Goal: Task Accomplishment & Management: Use online tool/utility

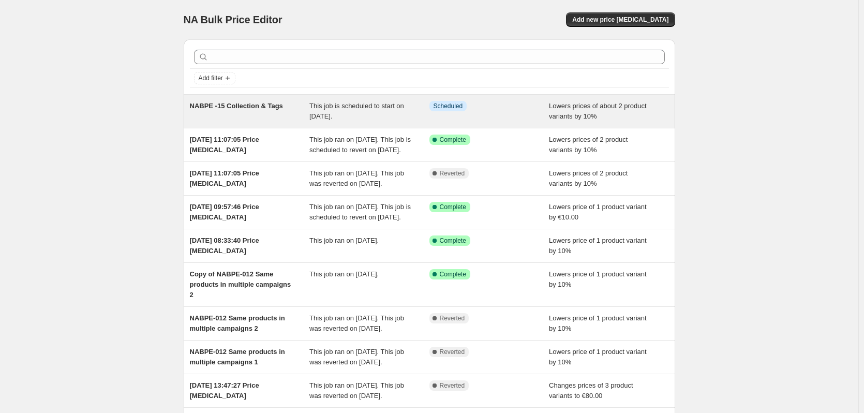
click at [239, 123] on div "NABPE -15 Collection & Tags This job is scheduled to start on 18. September 202…" at bounding box center [429, 111] width 491 height 33
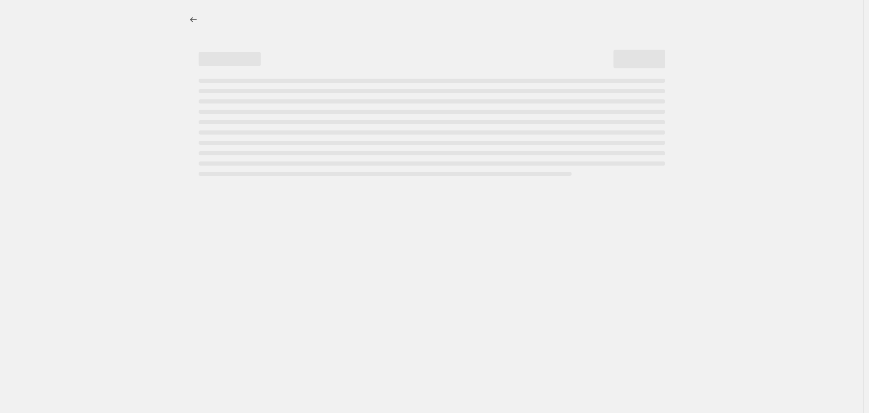
select select "percentage"
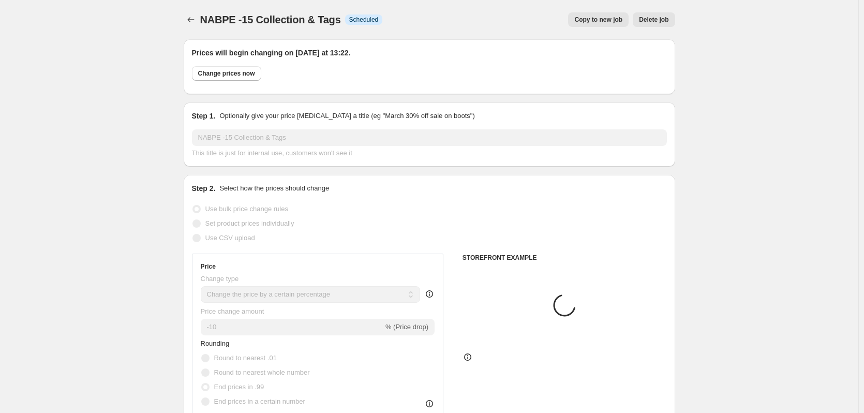
select select "product"
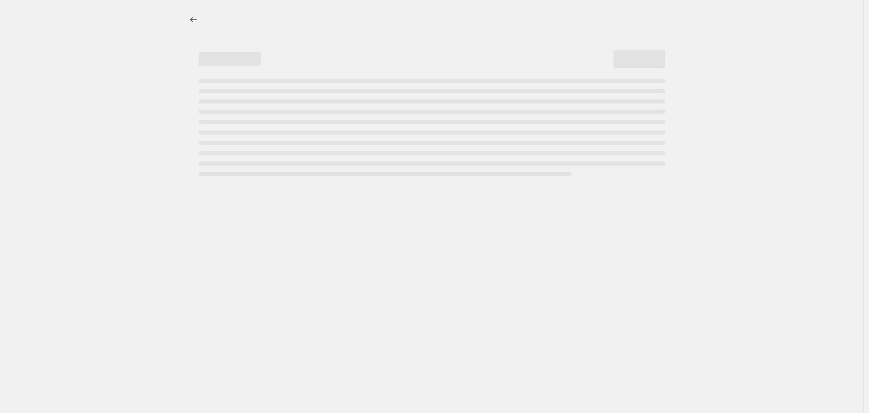
select select "percentage"
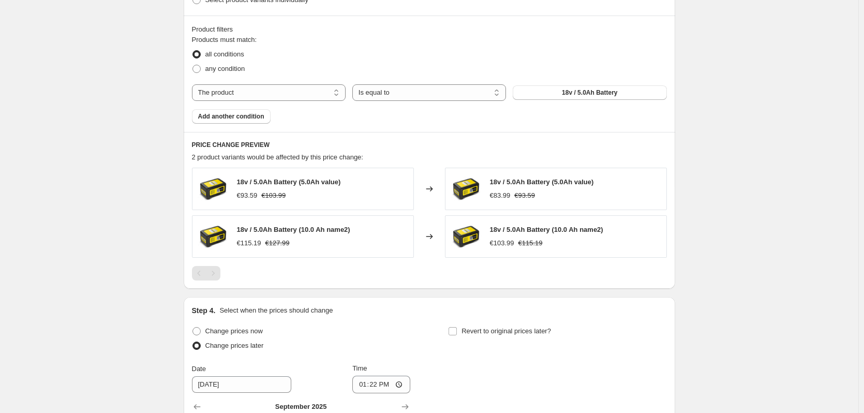
scroll to position [893, 0]
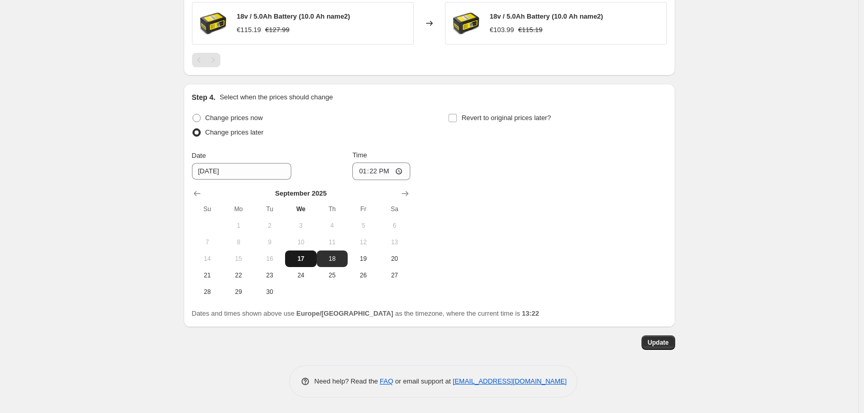
click at [299, 254] on span "17" at bounding box center [300, 258] width 23 height 8
type input "9/17/2025"
click at [391, 171] on input "13:22" at bounding box center [381, 171] width 58 height 18
click at [398, 168] on input "13:22" at bounding box center [381, 171] width 58 height 18
type input "13:23"
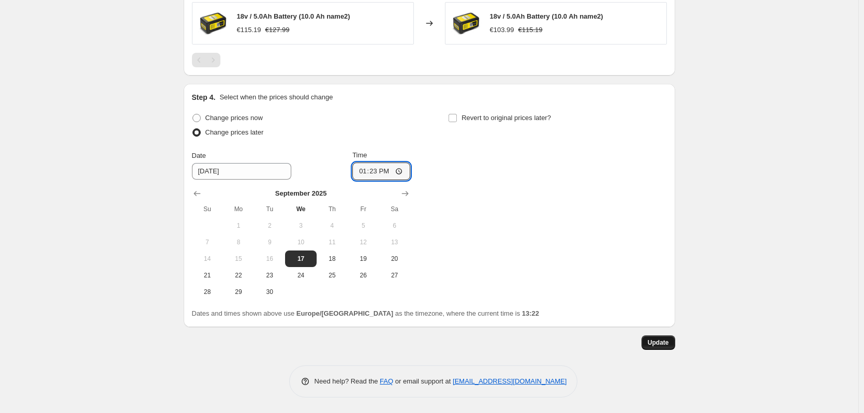
click at [666, 339] on span "Update" at bounding box center [657, 342] width 21 height 8
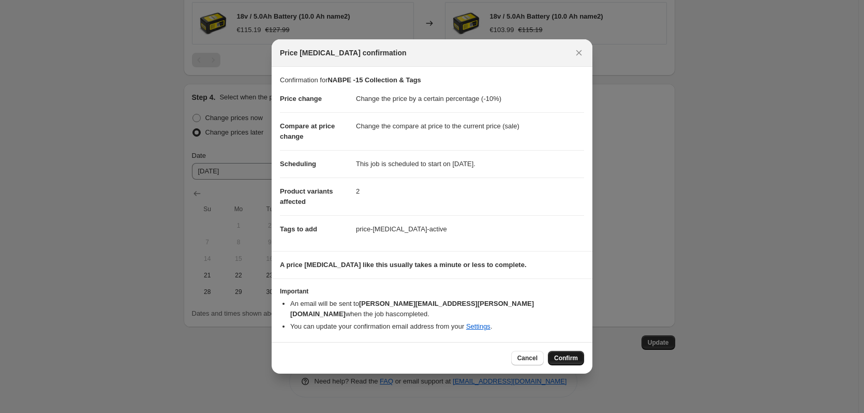
click at [555, 354] on span "Confirm" at bounding box center [566, 358] width 24 height 8
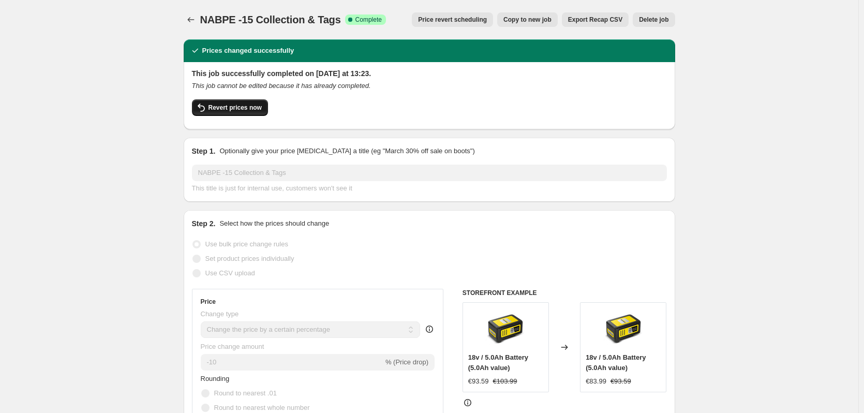
click at [234, 110] on span "Revert prices now" at bounding box center [234, 107] width 53 height 8
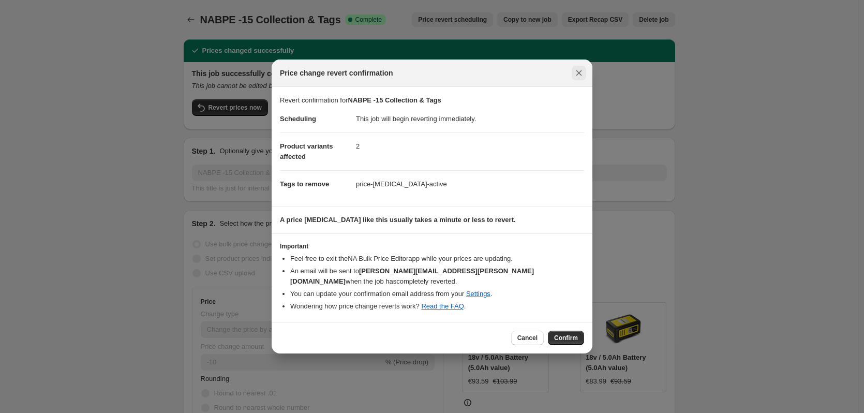
click at [584, 80] on button "Close" at bounding box center [578, 73] width 14 height 14
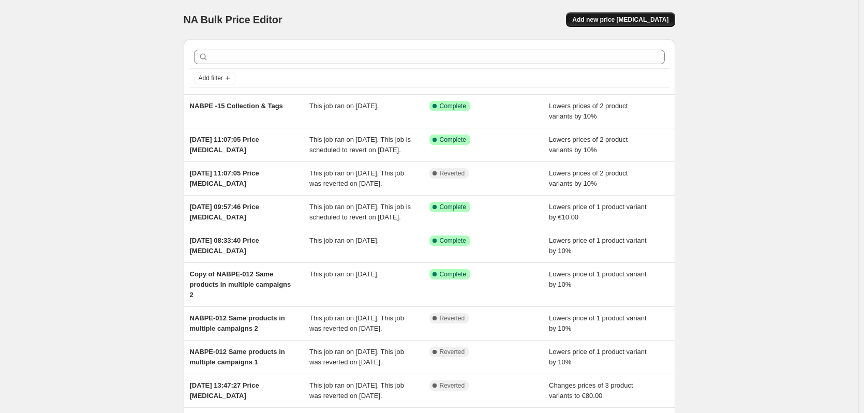
click at [604, 15] on button "Add new price change job" at bounding box center [620, 19] width 109 height 14
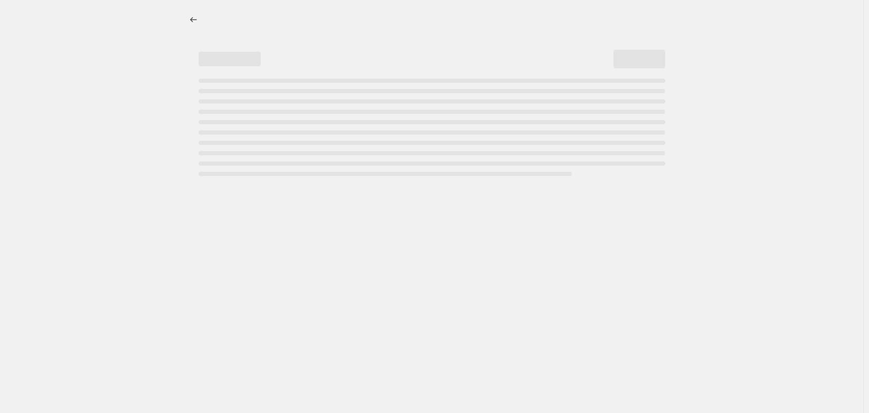
select select "percentage"
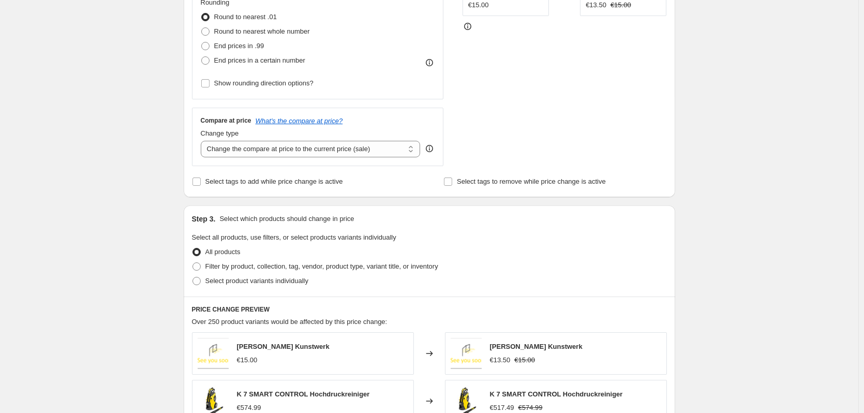
scroll to position [259, 0]
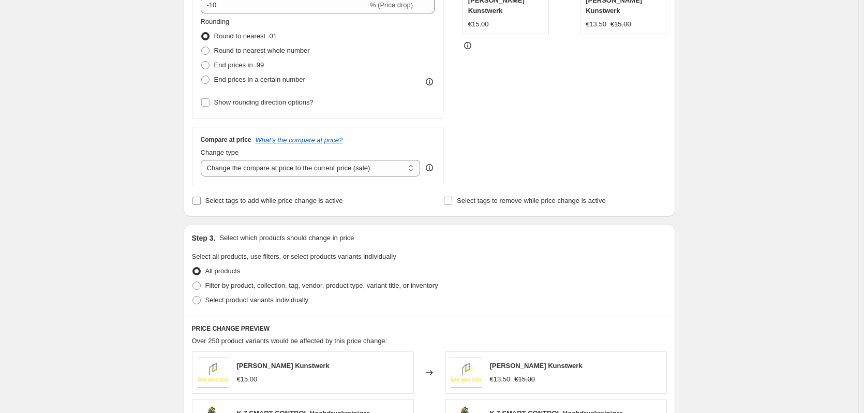
click at [201, 203] on span at bounding box center [196, 200] width 9 height 9
click at [201, 203] on input "Select tags to add while price change is active" at bounding box center [196, 201] width 8 height 8
checkbox input "true"
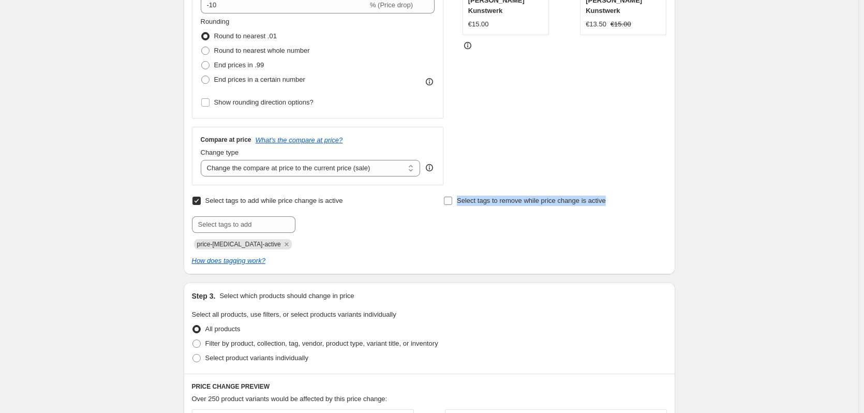
drag, startPoint x: 607, startPoint y: 198, endPoint x: 450, endPoint y: 194, distance: 156.2
click at [450, 194] on div "Select tags to remove while price change is active" at bounding box center [554, 200] width 223 height 14
copy label "Select tags to remove while price change is active"
click at [360, 209] on div "Select tags to add while price change is active Submit price-change-job-active" at bounding box center [303, 221] width 223 height 56
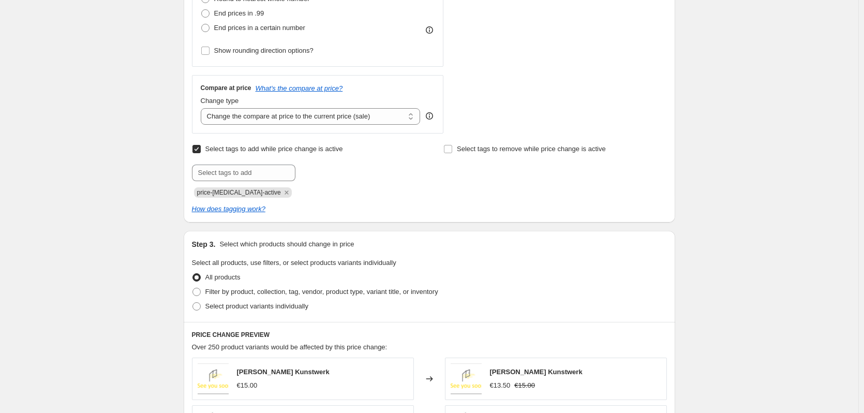
scroll to position [414, 0]
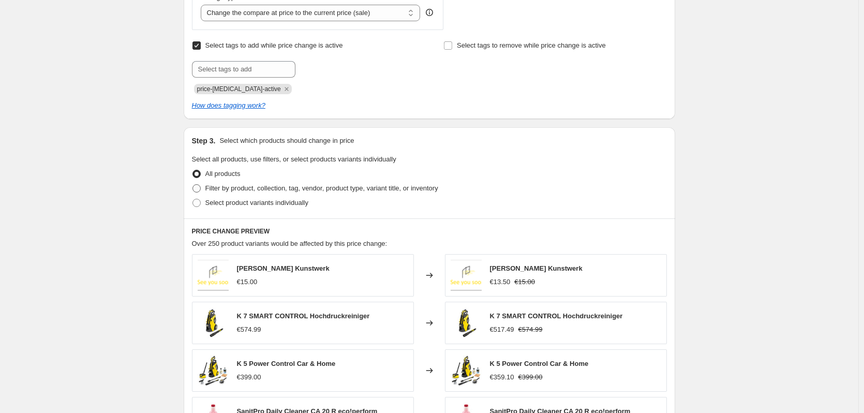
click at [204, 190] on label "Filter by product, collection, tag, vendor, product type, variant title, or inv…" at bounding box center [315, 188] width 246 height 14
click at [193, 185] on input "Filter by product, collection, tag, vendor, product type, variant title, or inv…" at bounding box center [192, 184] width 1 height 1
radio input "true"
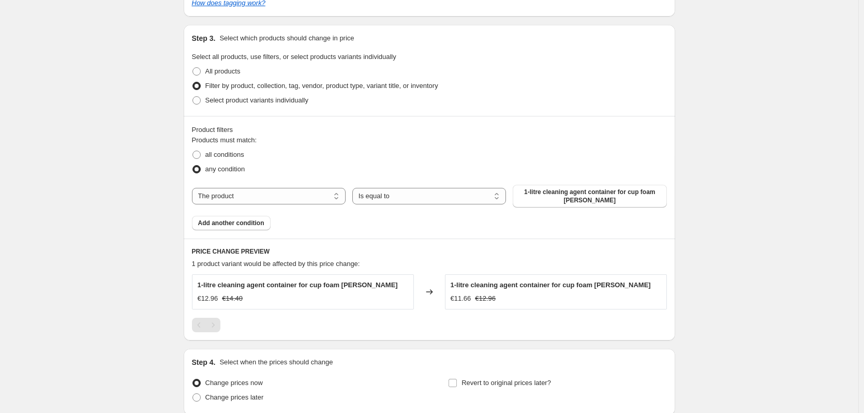
scroll to position [517, 0]
click at [582, 192] on span "1-litre cleaning agent container for cup foam lance" at bounding box center [589, 195] width 141 height 17
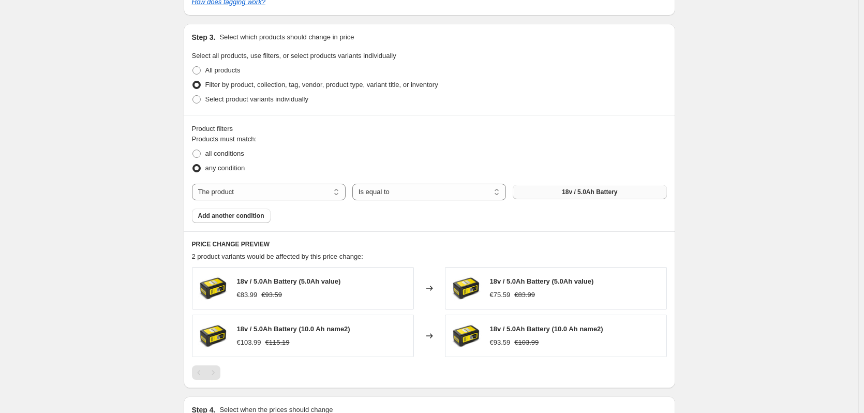
scroll to position [653, 0]
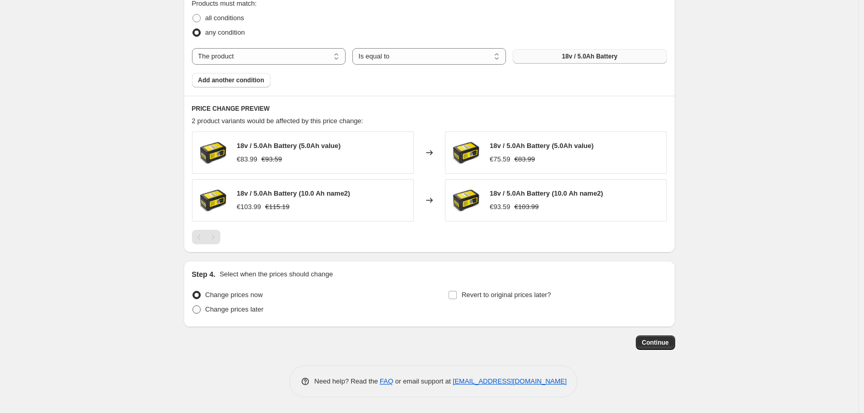
click at [195, 308] on span at bounding box center [196, 309] width 8 height 8
click at [193, 306] on input "Change prices later" at bounding box center [192, 305] width 1 height 1
radio input "true"
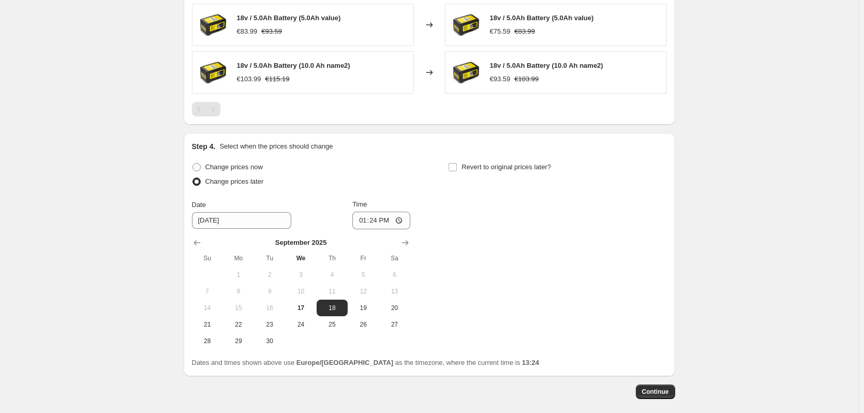
scroll to position [808, 0]
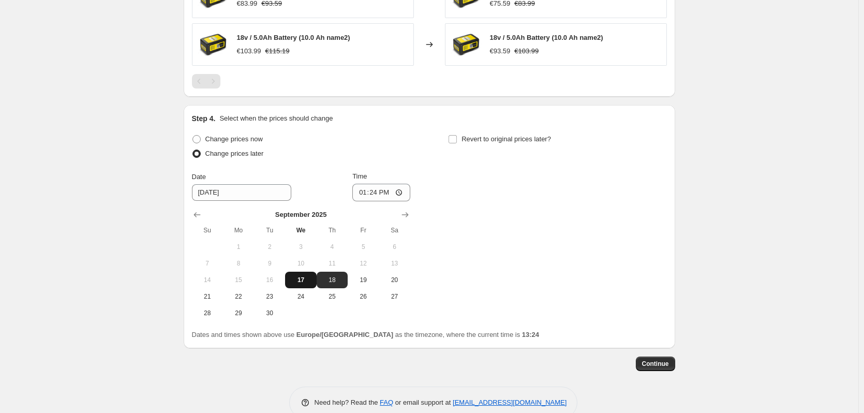
click at [311, 284] on span "17" at bounding box center [300, 280] width 23 height 8
type input "9/17/2025"
click at [391, 195] on input "13:24" at bounding box center [381, 193] width 58 height 18
click at [398, 191] on input "13:24" at bounding box center [381, 193] width 58 height 18
type input "13:26"
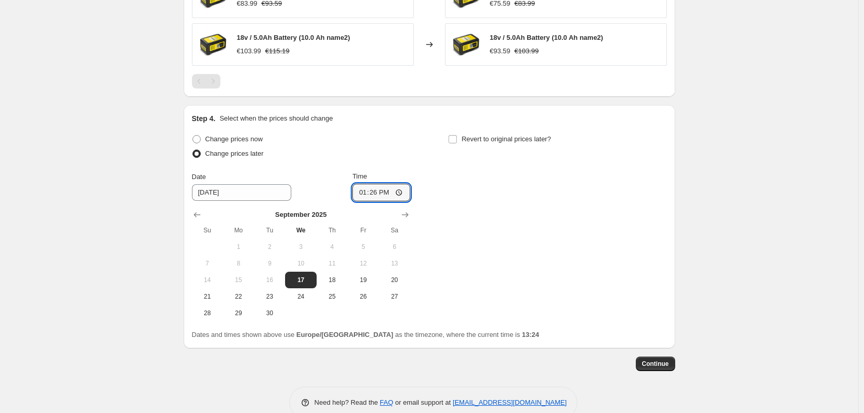
click at [458, 232] on div "Change prices now Change prices later Date 9/17/2025 Time 13:26 September 2025 …" at bounding box center [429, 226] width 475 height 189
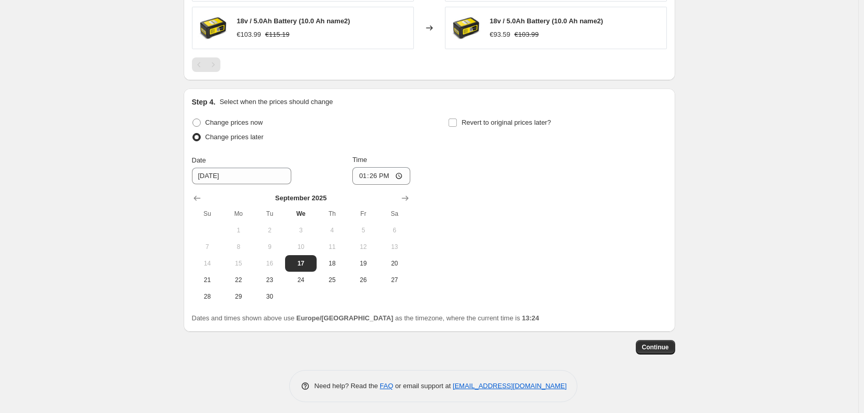
scroll to position [830, 0]
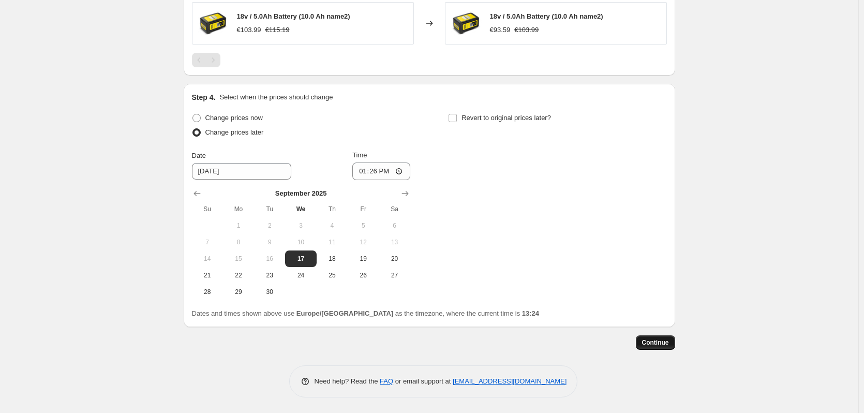
click at [665, 347] on button "Continue" at bounding box center [655, 342] width 39 height 14
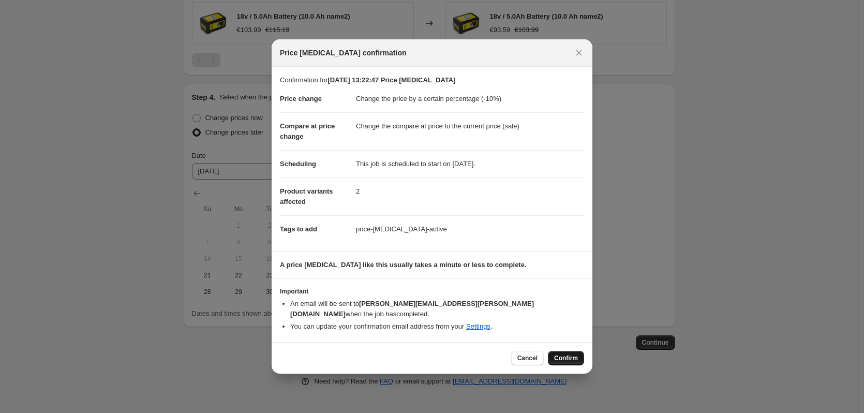
click at [573, 356] on span "Confirm" at bounding box center [566, 358] width 24 height 8
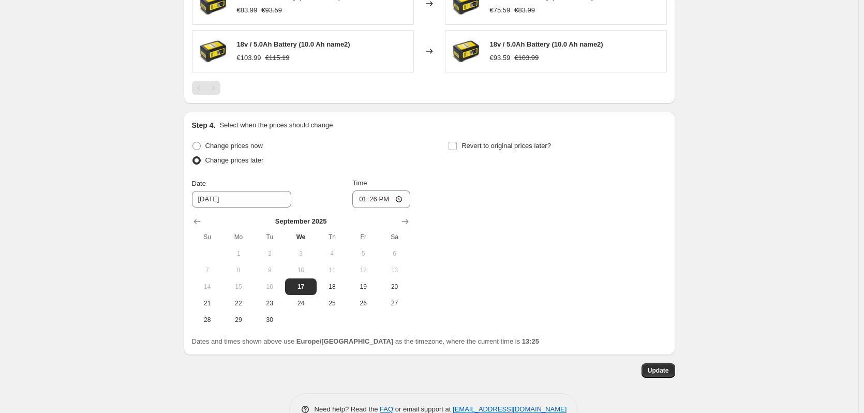
scroll to position [879, 0]
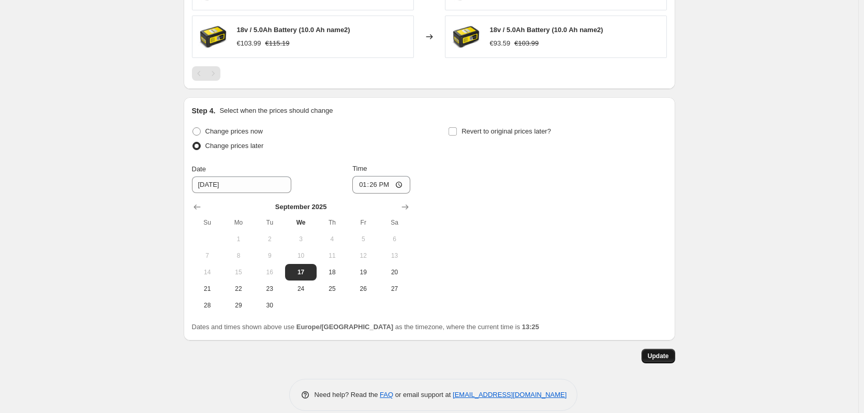
click at [658, 358] on span "Update" at bounding box center [657, 356] width 21 height 8
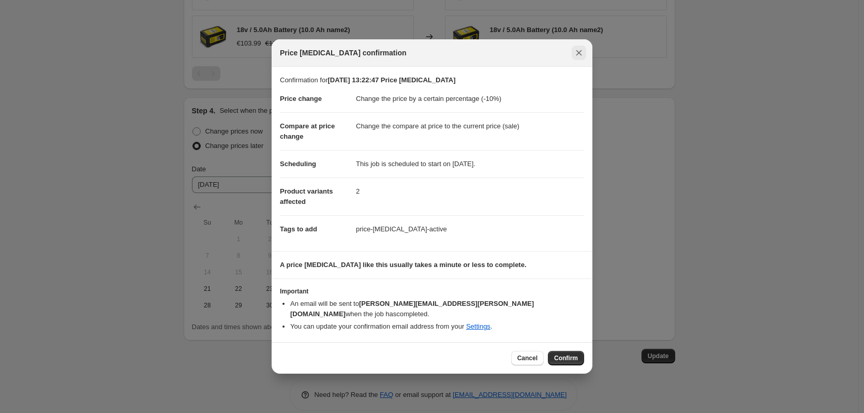
click at [582, 58] on icon "Close" at bounding box center [579, 53] width 10 height 10
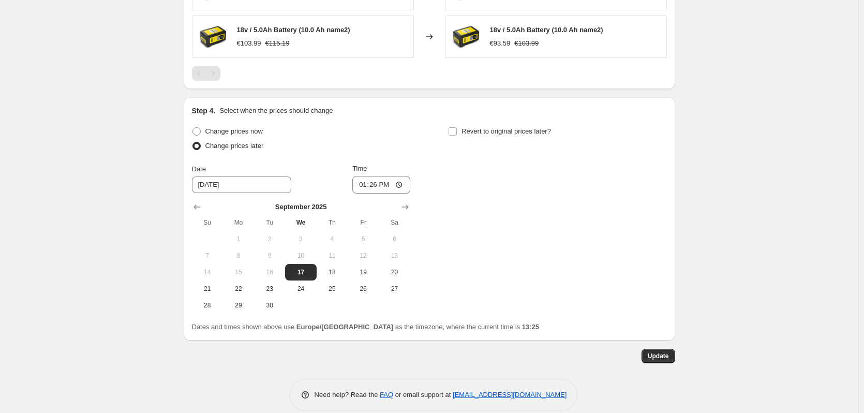
scroll to position [893, 0]
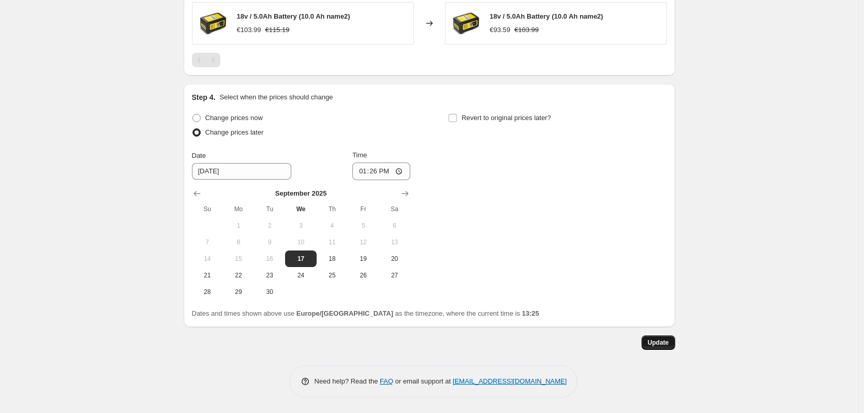
click at [644, 340] on div "Update" at bounding box center [429, 342] width 491 height 14
click at [648, 339] on button "Update" at bounding box center [658, 342] width 34 height 14
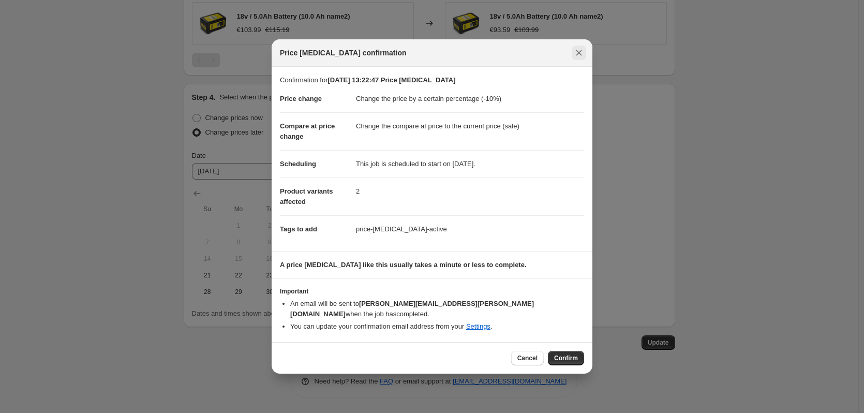
click at [582, 56] on icon "Close" at bounding box center [579, 53] width 10 height 10
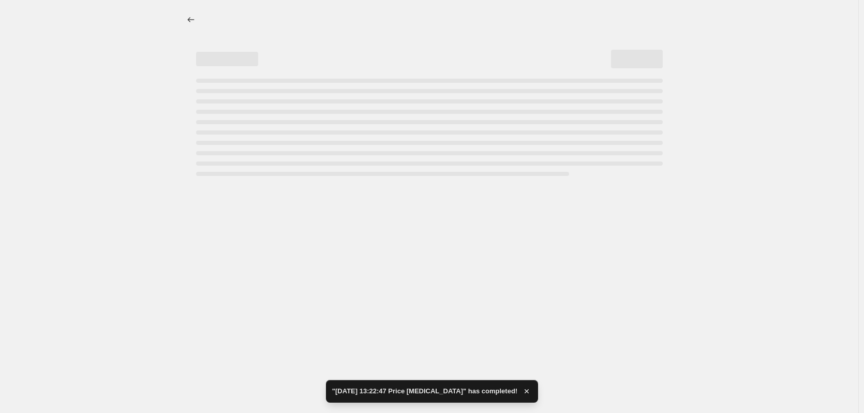
select select "percentage"
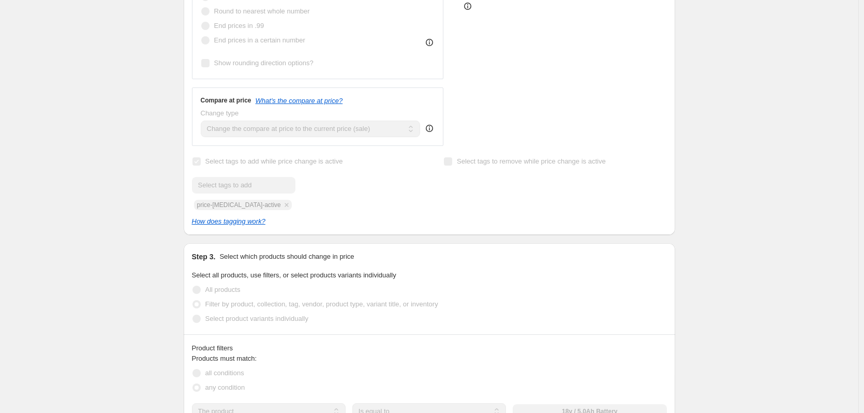
scroll to position [233, 0]
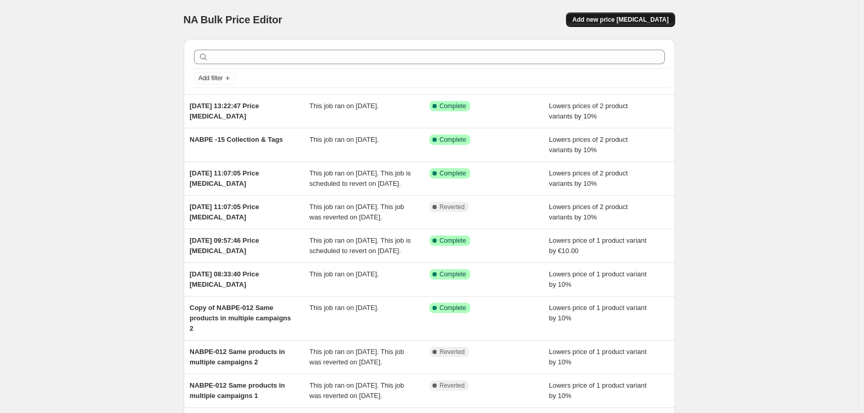
click at [600, 22] on span "Add new price change job" at bounding box center [620, 20] width 96 height 8
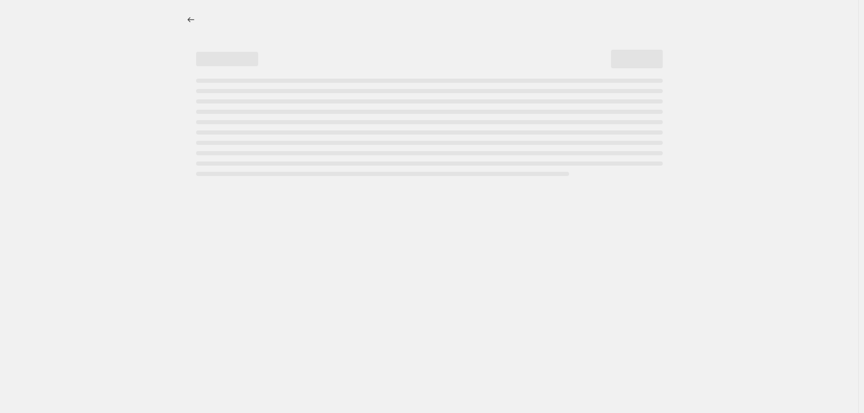
select select "percentage"
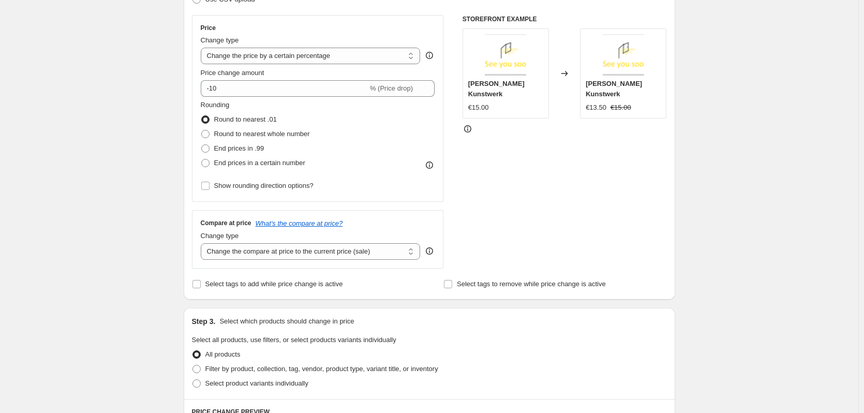
scroll to position [207, 0]
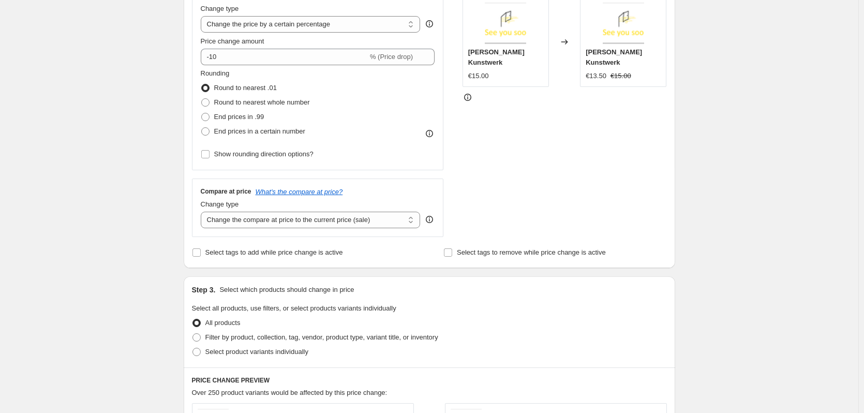
click at [190, 253] on div "Step 2. Select how the prices should change Use bulk price change rules Set pro…" at bounding box center [429, 86] width 491 height 363
click at [192, 252] on div "Step 2. Select how the prices should change Use bulk price change rules Set pro…" at bounding box center [429, 86] width 491 height 363
click at [195, 252] on input "Select tags to add while price change is active" at bounding box center [196, 252] width 8 height 8
checkbox input "true"
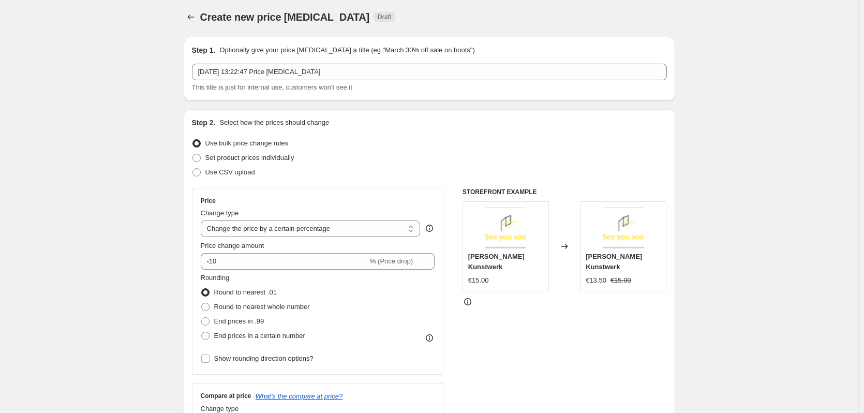
scroll to position [0, 0]
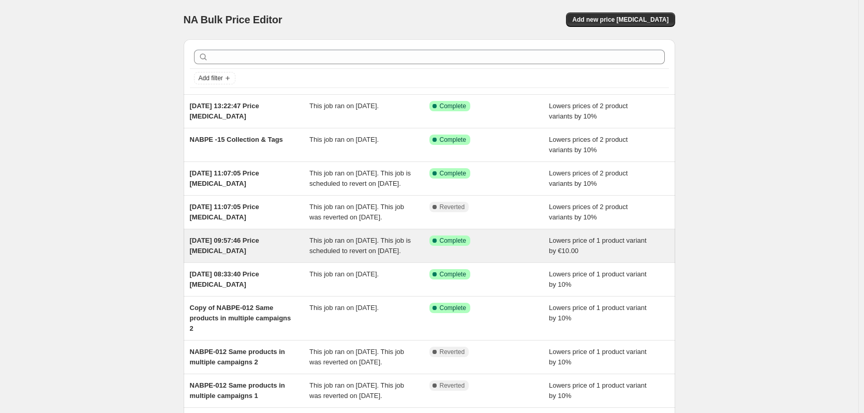
click at [253, 254] on span "17. Sept. 2025, 09:57:46 Price change job" at bounding box center [224, 245] width 69 height 18
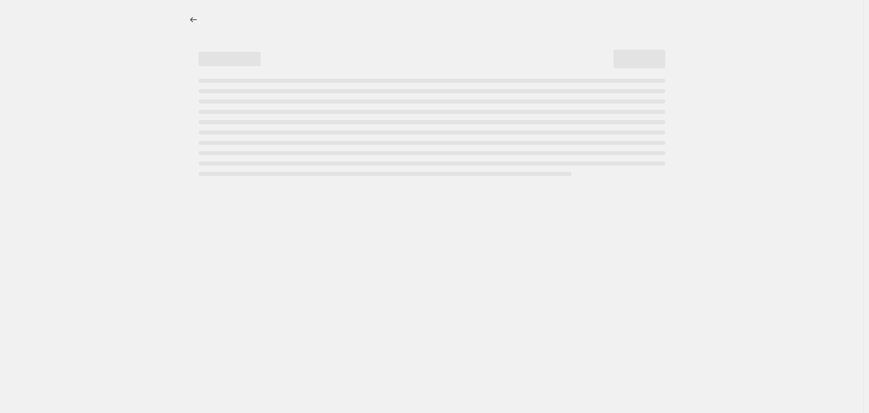
select select "by"
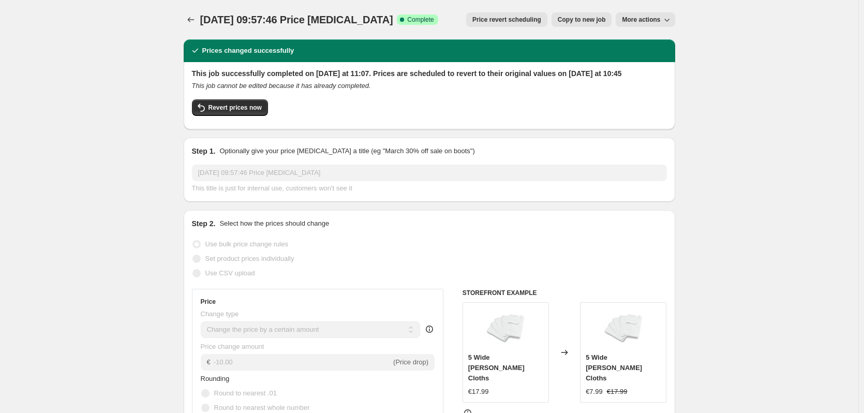
click at [313, 18] on span "17. Sept. 2025, 09:57:46 Price change job" at bounding box center [296, 19] width 193 height 11
drag, startPoint x: 229, startPoint y: 21, endPoint x: 349, endPoint y: 11, distance: 120.3
click at [348, 11] on div "17. Sept. 2025, 09:57:46 Price change job. This page is ready 17. Sept. 2025, 0…" at bounding box center [429, 19] width 491 height 39
click at [671, 19] on icon "button" at bounding box center [666, 19] width 10 height 10
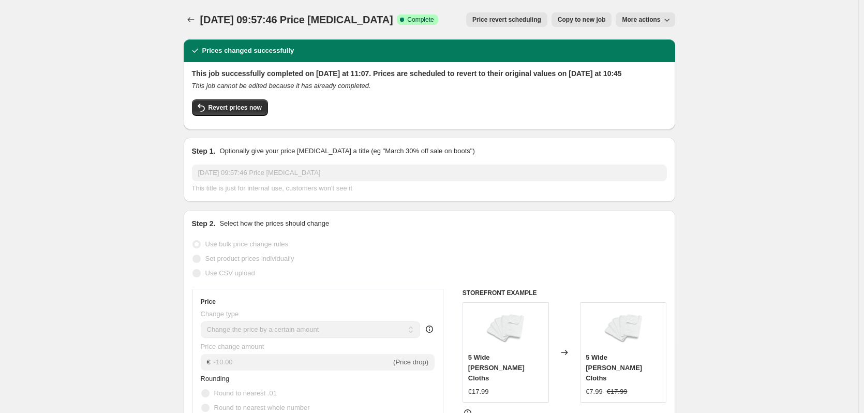
click at [586, 18] on span "Copy to new job" at bounding box center [582, 20] width 48 height 8
select select "by"
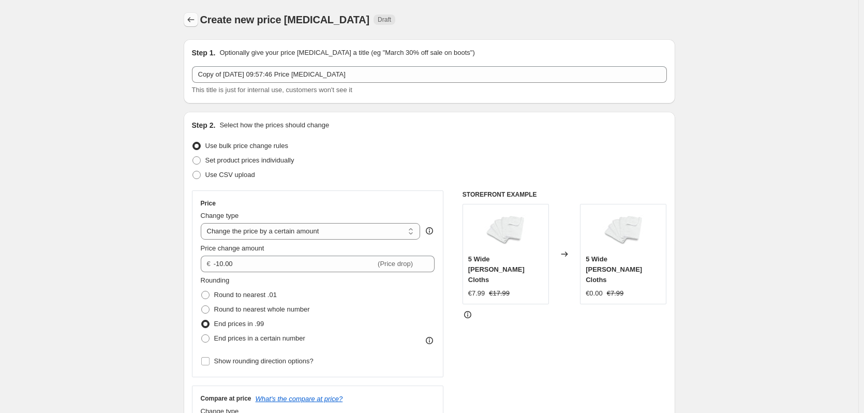
click at [194, 25] on button "Price change jobs" at bounding box center [191, 19] width 14 height 14
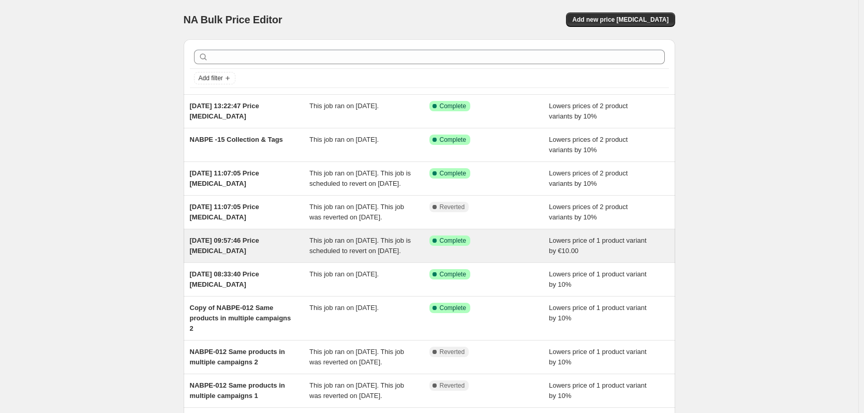
click at [266, 256] on div "17. Sept. 2025, 09:57:46 Price change job" at bounding box center [250, 245] width 120 height 21
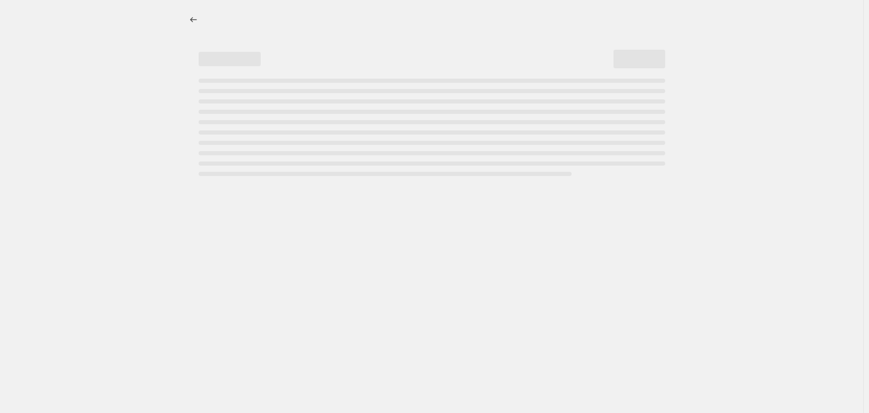
select select "by"
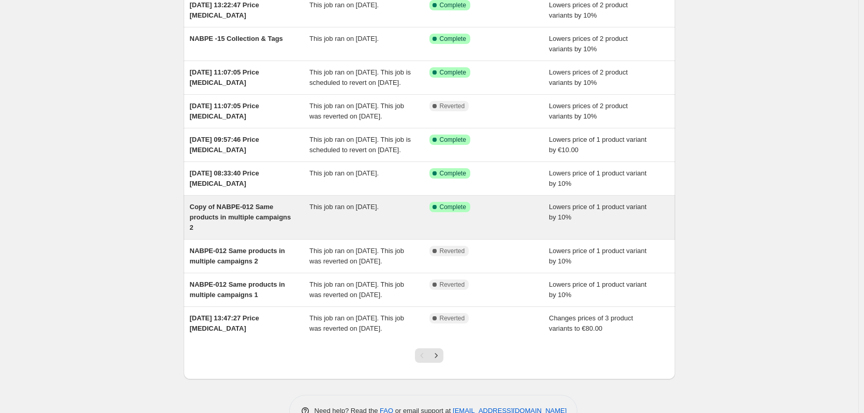
scroll to position [103, 0]
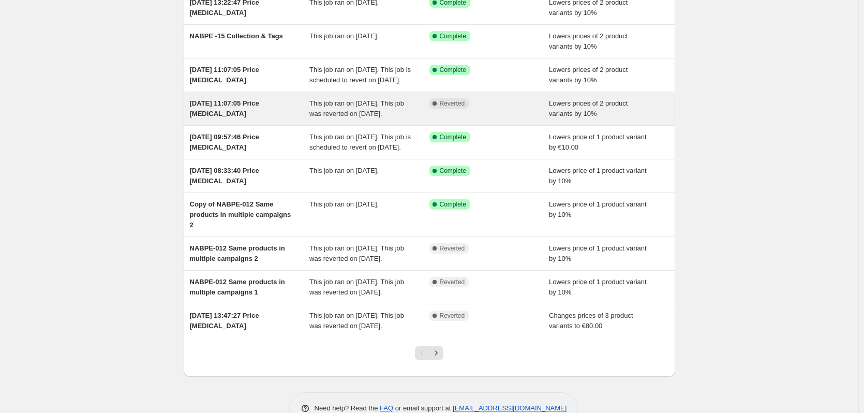
click at [239, 119] on div "17. Sept. 2025, 11:07:05 Price change job" at bounding box center [250, 108] width 120 height 21
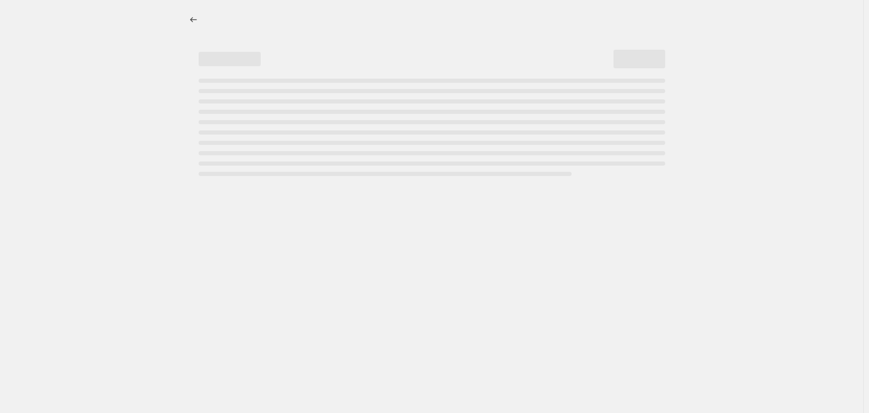
select select "percentage"
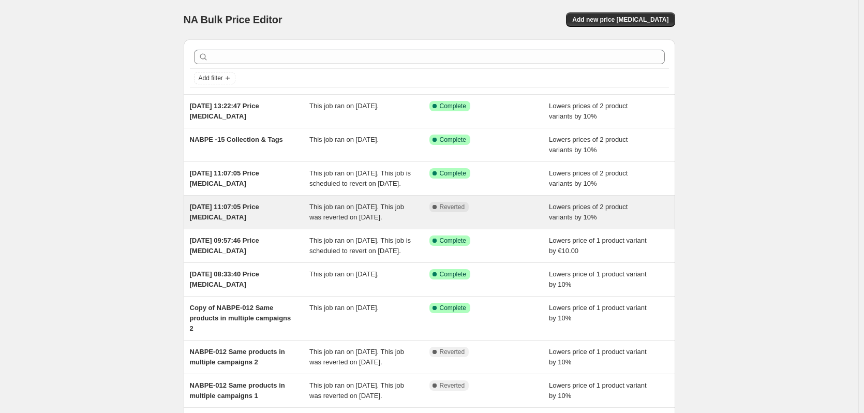
scroll to position [52, 0]
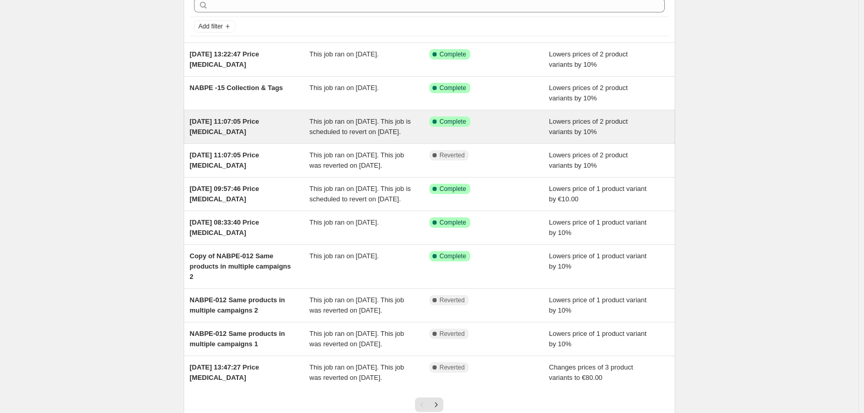
click at [407, 123] on div "This job ran on 17. September 2025. This job is scheduled to revert on 24. Sept…" at bounding box center [369, 126] width 120 height 21
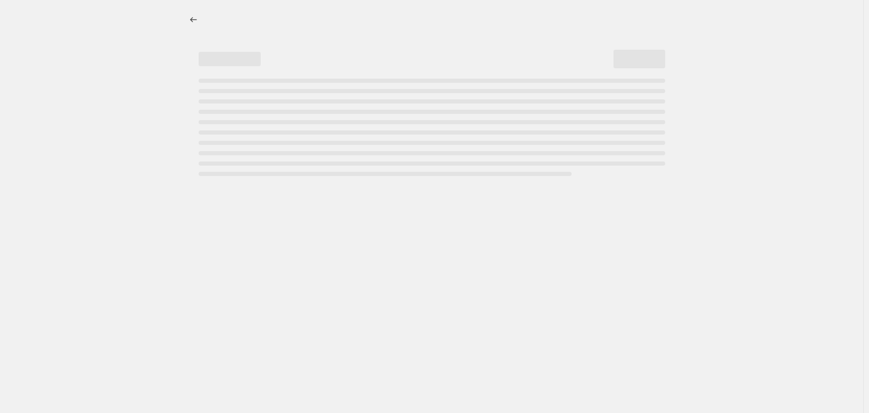
select select "percentage"
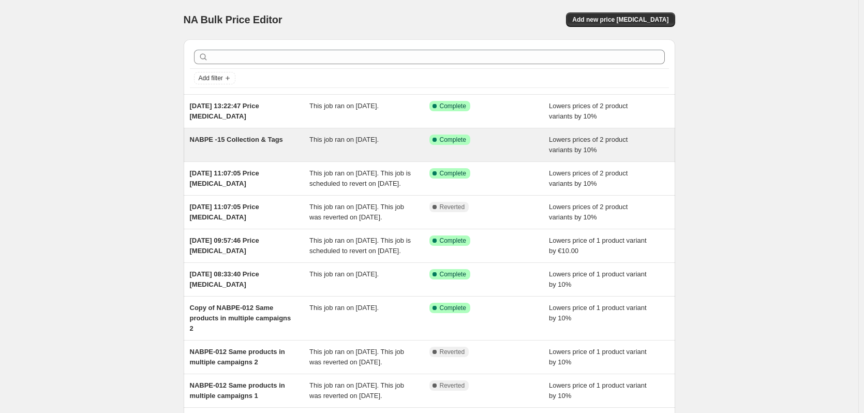
click at [258, 153] on div "NABPE -15 Collection & Tags" at bounding box center [250, 144] width 120 height 21
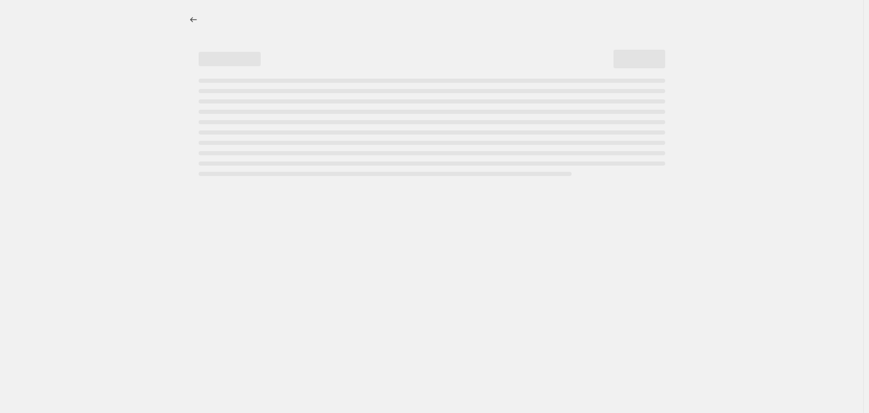
select select "percentage"
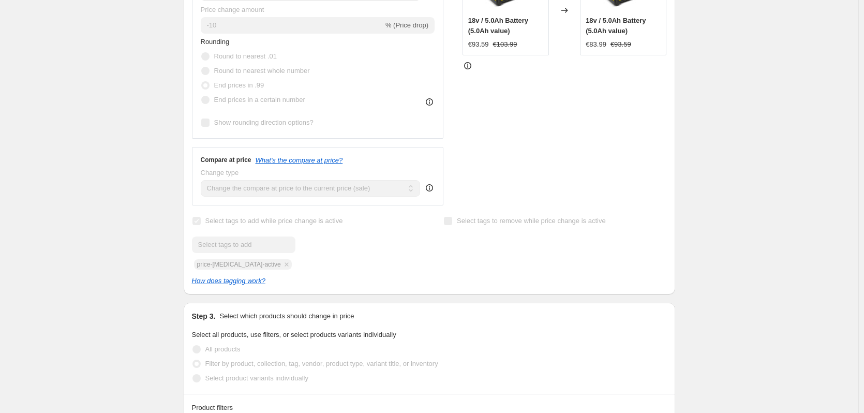
scroll to position [130, 0]
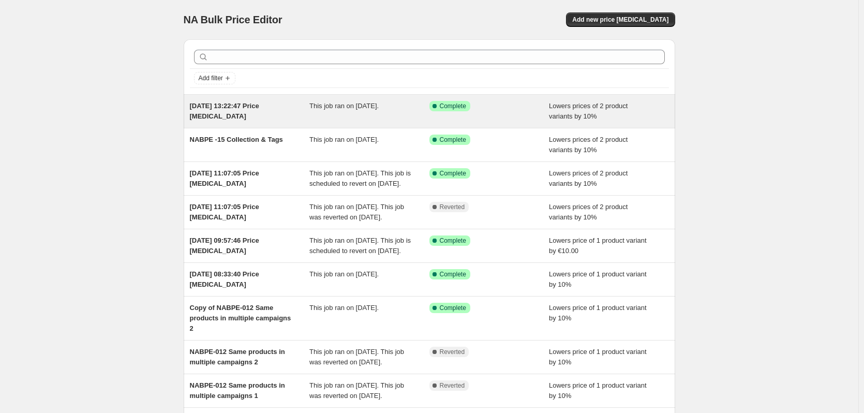
click at [277, 115] on div "17. Sept. 2025, 13:22:47 Price change job" at bounding box center [250, 111] width 120 height 21
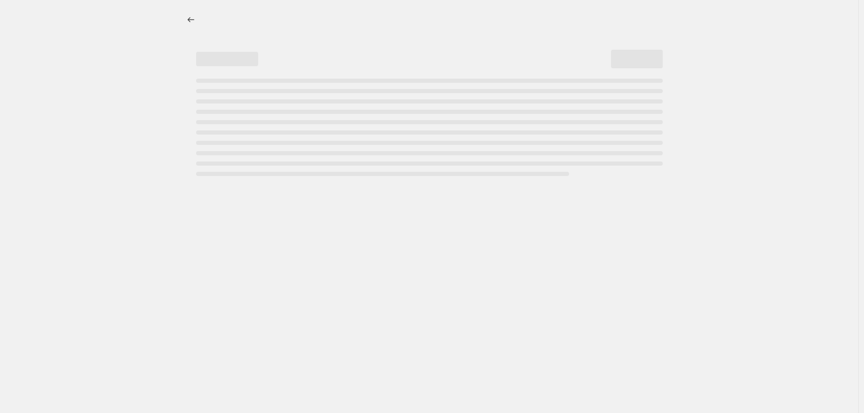
select select "percentage"
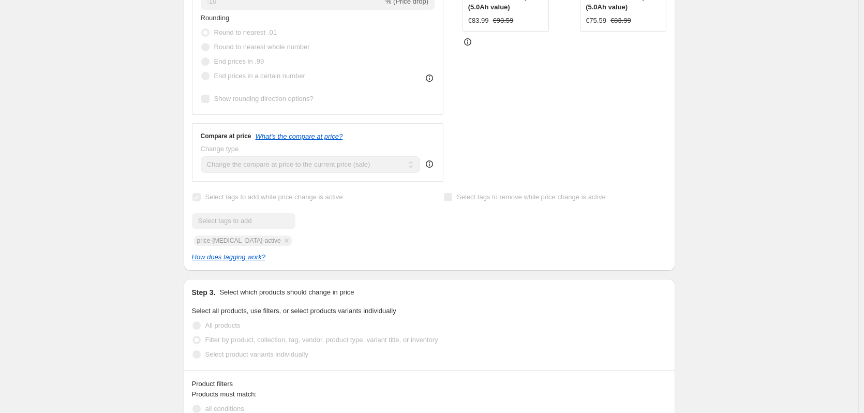
scroll to position [285, 0]
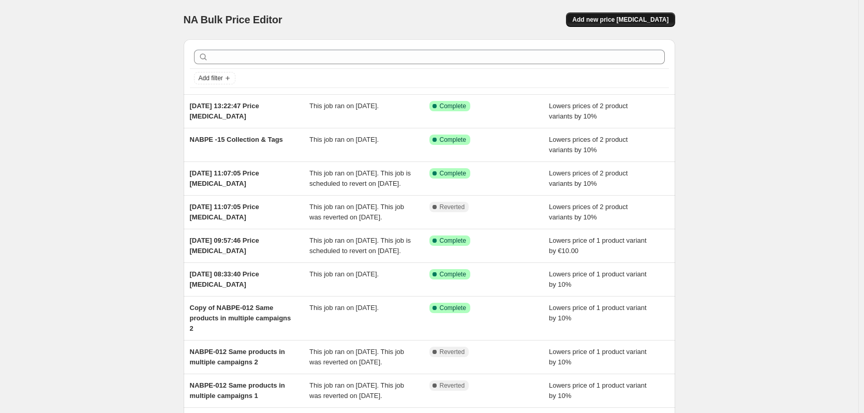
click at [602, 19] on span "Add new price change job" at bounding box center [620, 20] width 96 height 8
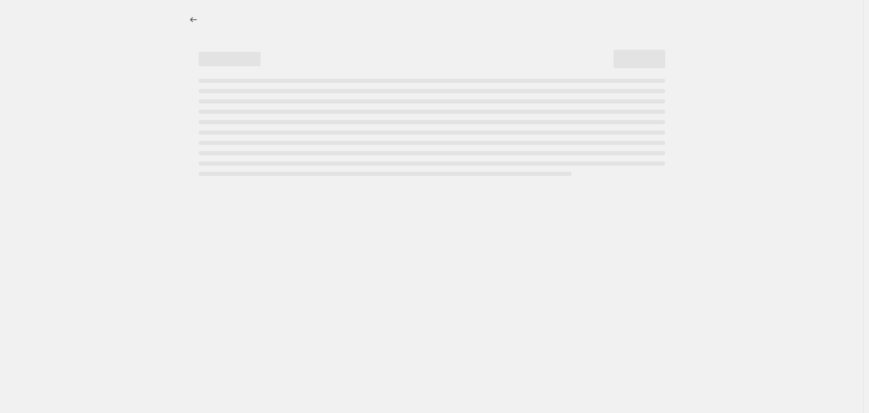
select select "percentage"
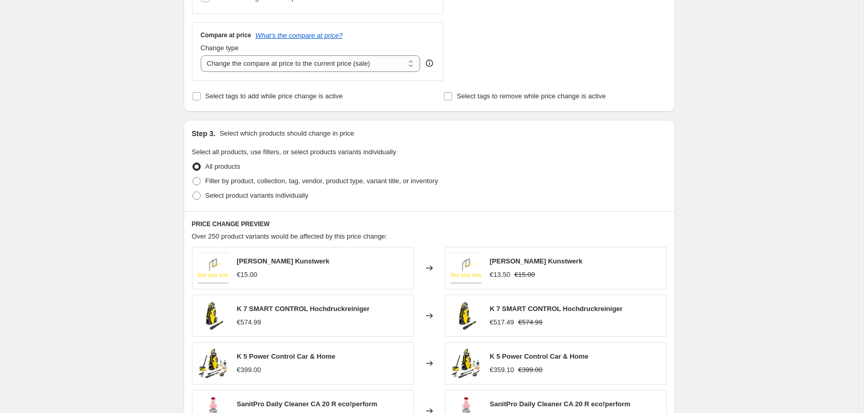
scroll to position [208, 0]
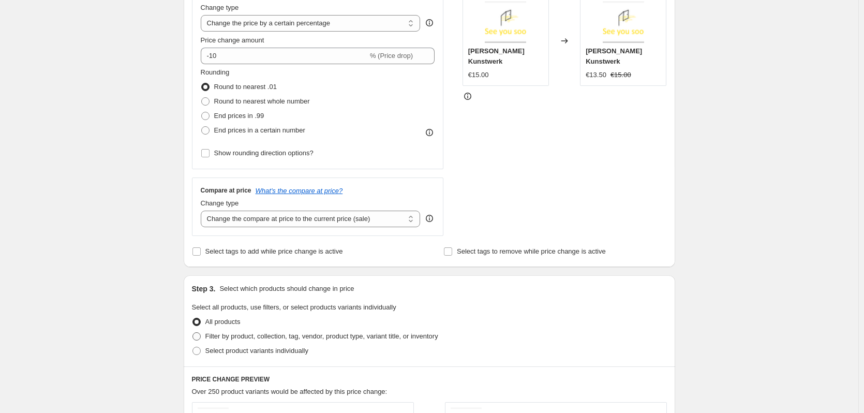
click at [197, 337] on span at bounding box center [196, 336] width 8 height 8
click at [193, 333] on input "Filter by product, collection, tag, vendor, product type, variant title, or inv…" at bounding box center [192, 332] width 1 height 1
radio input "true"
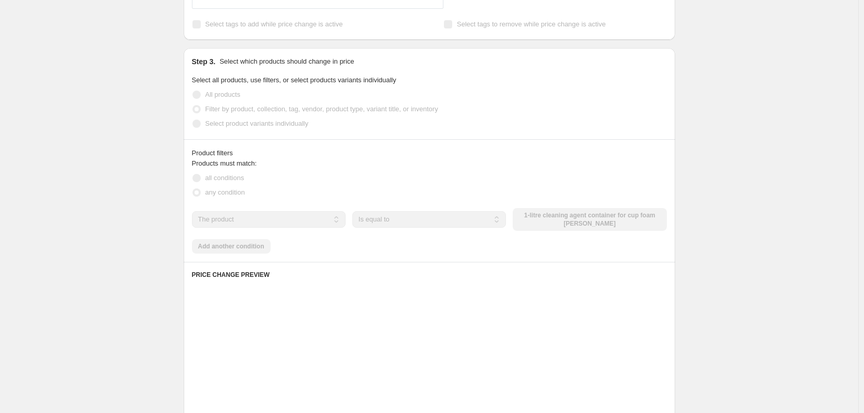
scroll to position [466, 0]
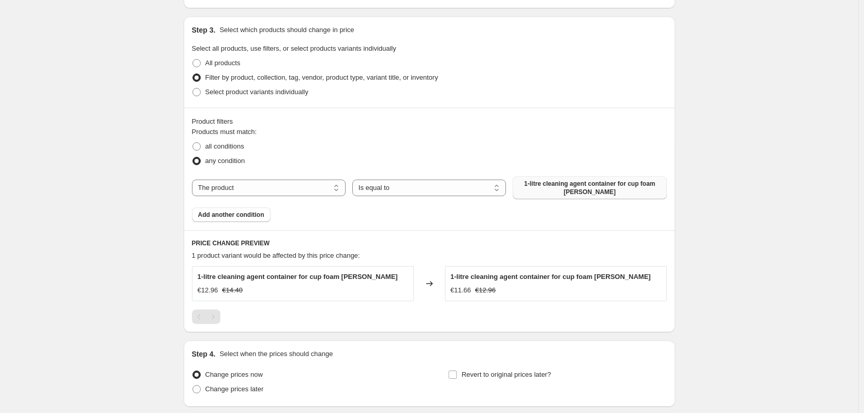
click at [566, 192] on span "1-litre cleaning agent container for cup foam lance" at bounding box center [589, 187] width 141 height 17
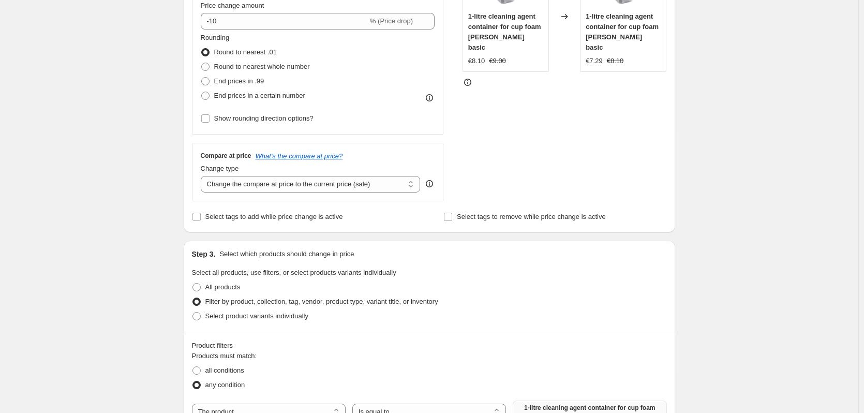
scroll to position [247, 0]
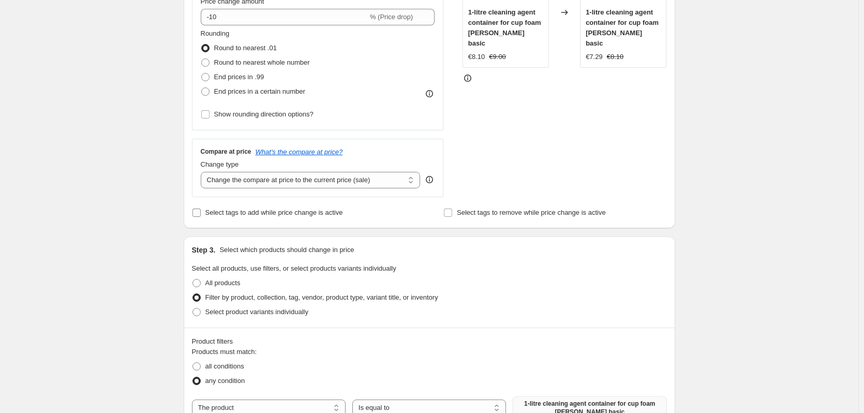
click at [200, 217] on span at bounding box center [196, 212] width 9 height 9
click at [200, 217] on input "Select tags to add while price change is active" at bounding box center [196, 212] width 8 height 8
checkbox input "true"
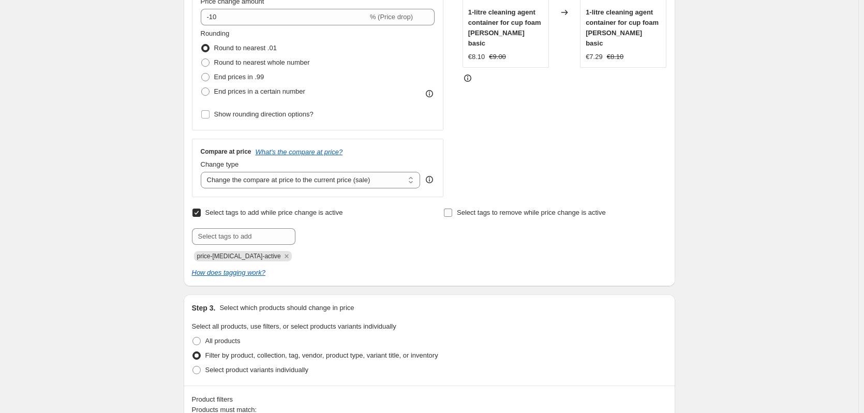
click at [452, 212] on input "Select tags to remove while price change is active" at bounding box center [448, 212] width 8 height 8
checkbox input "true"
click at [474, 244] on input "text" at bounding box center [494, 236] width 103 height 17
click at [460, 265] on div "Select tags to add while price change is active Submit price-change-job-active …" at bounding box center [429, 241] width 475 height 72
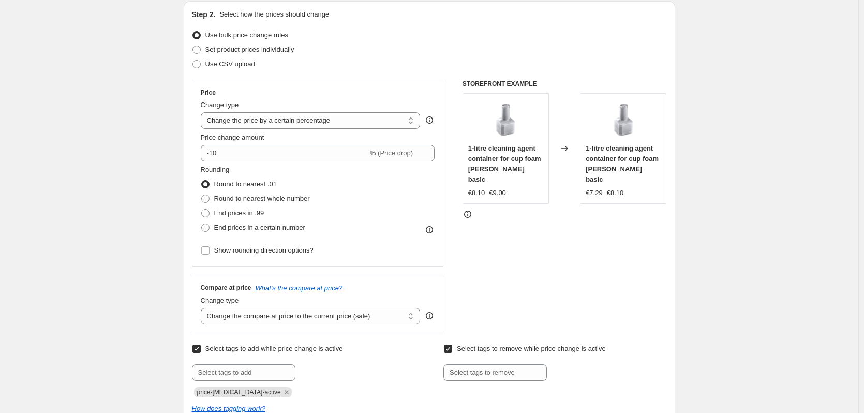
scroll to position [0, 0]
